Goal: Ask a question: Seek information or help from site administrators or community

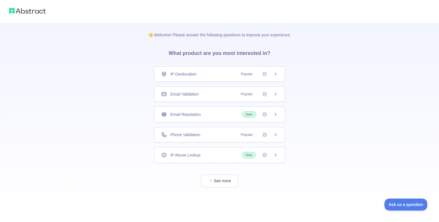
click at [218, 71] on div "IP Geolocation Popular" at bounding box center [219, 74] width 117 height 6
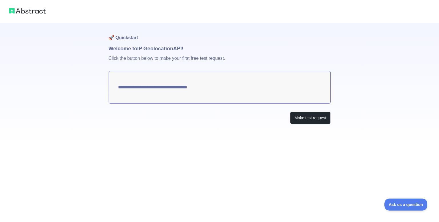
type textarea "**********"
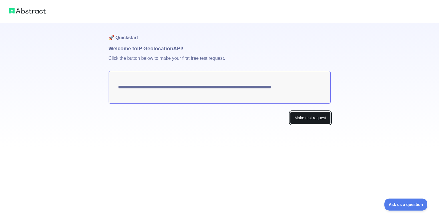
click at [302, 119] on button "Make test request" at bounding box center [310, 117] width 40 height 13
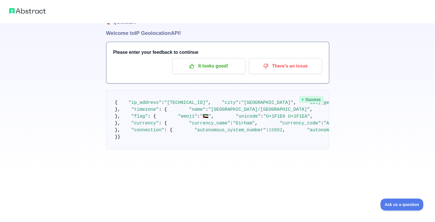
scroll to position [9, 0]
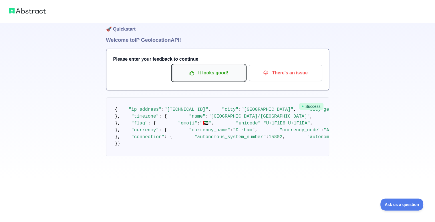
click at [230, 72] on p "It looks good!" at bounding box center [208, 73] width 65 height 10
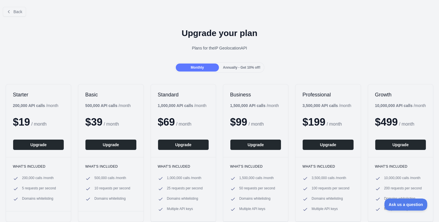
click at [238, 67] on span "Annually - Get 10% off!" at bounding box center [241, 67] width 37 height 4
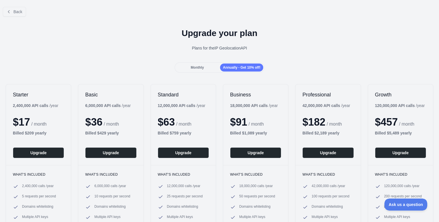
click at [198, 65] on span "Monthly" at bounding box center [197, 67] width 13 height 4
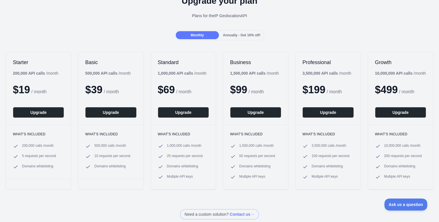
scroll to position [57, 0]
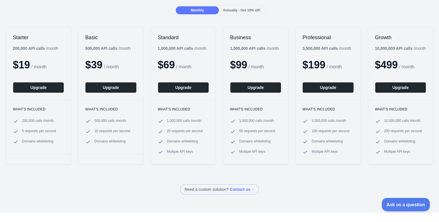
click at [389, 202] on span "Ask us a question" at bounding box center [403, 203] width 43 height 4
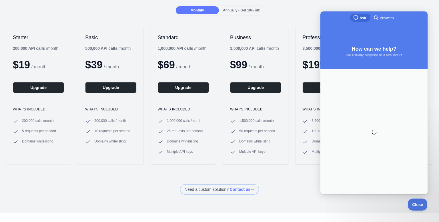
scroll to position [0, 0]
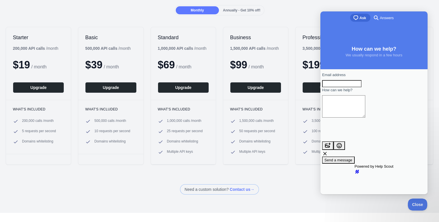
click at [354, 87] on input "Email address" at bounding box center [341, 83] width 39 height 7
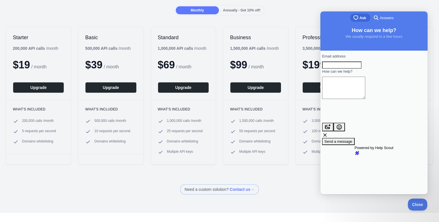
type input "**********"
click at [365, 97] on textarea "How can we help?" at bounding box center [343, 88] width 43 height 22
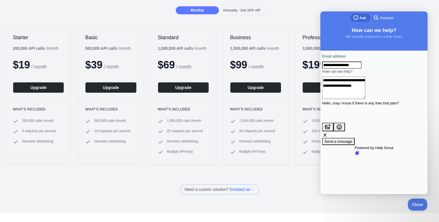
type textarea "**********"
click at [352, 139] on span "Send a message" at bounding box center [338, 141] width 28 height 4
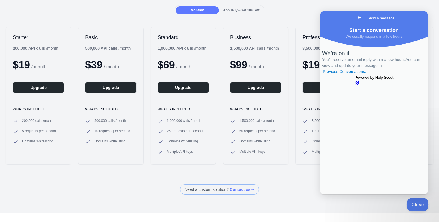
click at [416, 204] on span "Close" at bounding box center [415, 203] width 19 height 4
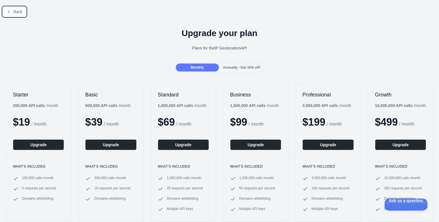
click at [13, 15] on button "Back" at bounding box center [14, 12] width 23 height 10
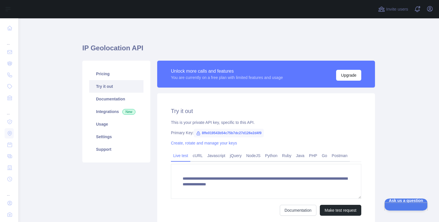
scroll to position [29, 0]
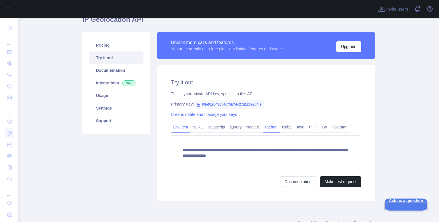
click at [263, 126] on link "Python" at bounding box center [271, 126] width 17 height 9
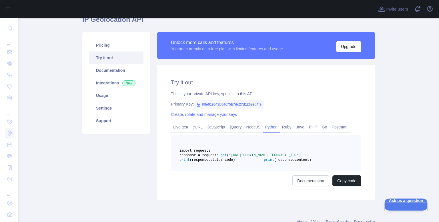
click at [199, 103] on span "8ffe019543b54c75b7dc27d126e2d4f9" at bounding box center [229, 104] width 70 height 9
copy span "8ffe019543b54c75b7dc27d126e2d4f9"
click at [213, 104] on span "8ffe019543b54c75b7dc27d126e2d4f9" at bounding box center [229, 104] width 70 height 9
